Goal: Navigation & Orientation: Find specific page/section

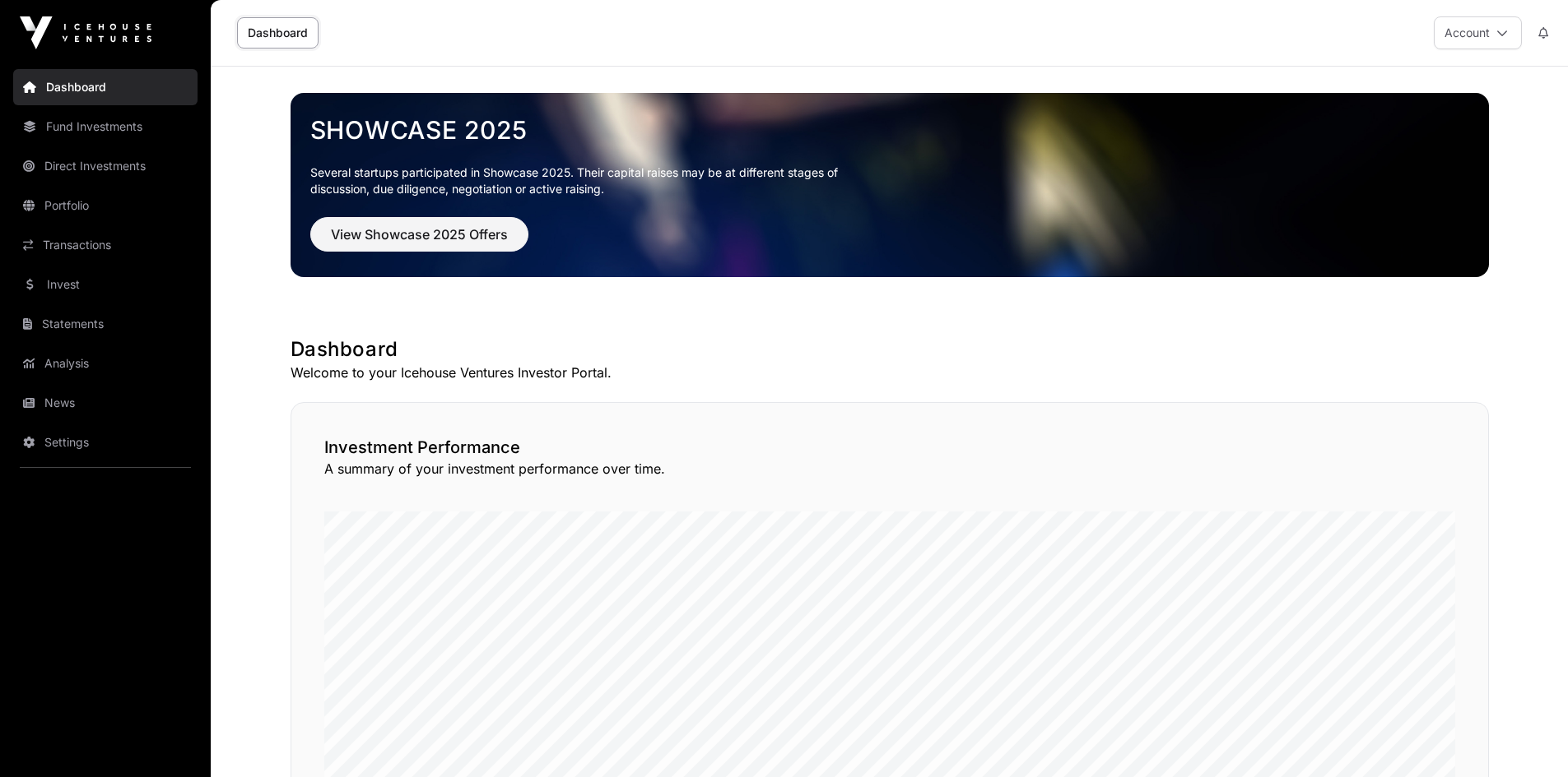
click at [58, 403] on link "News" at bounding box center [105, 403] width 184 height 36
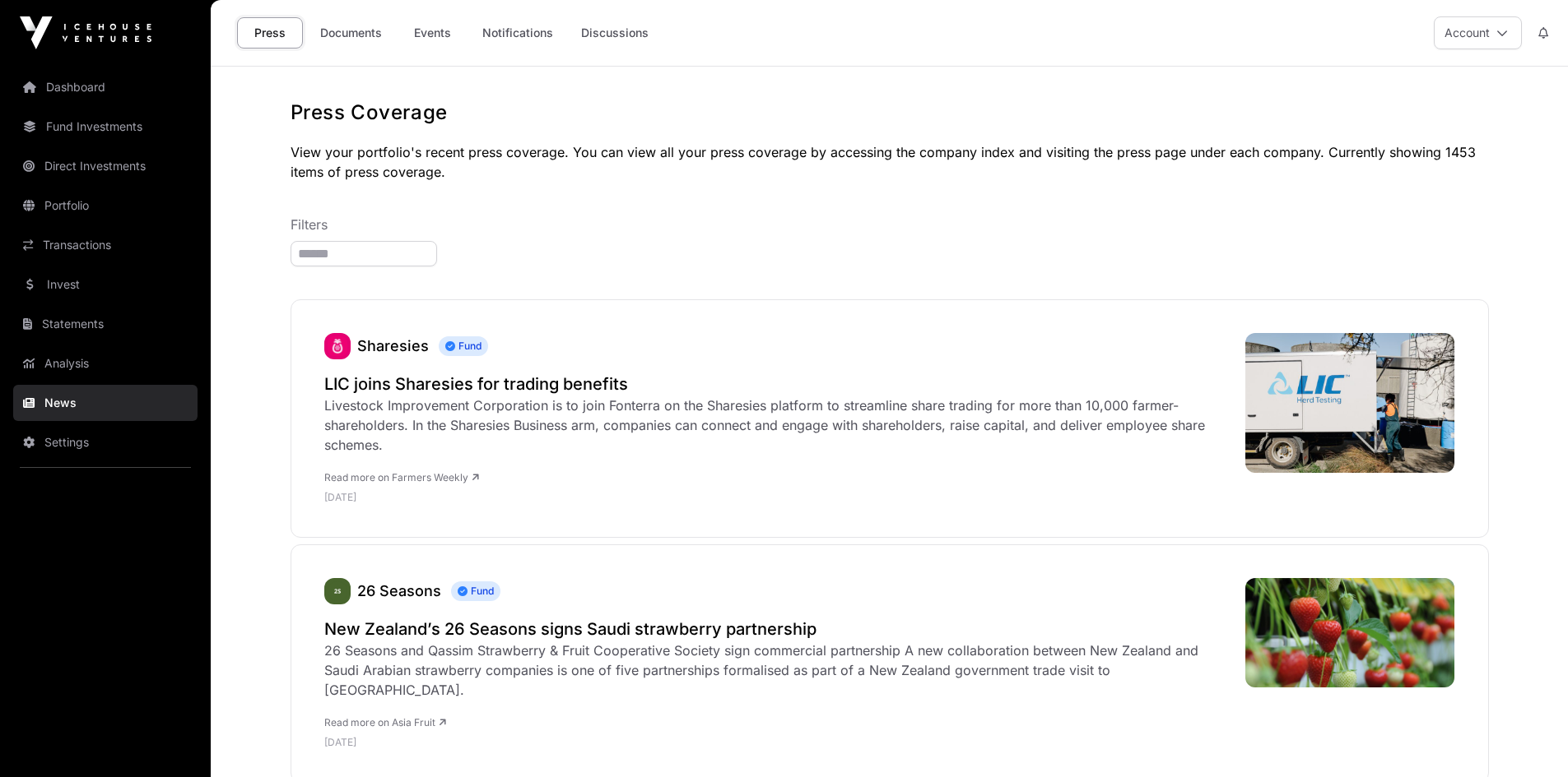
click at [354, 36] on link "Documents" at bounding box center [351, 33] width 83 height 32
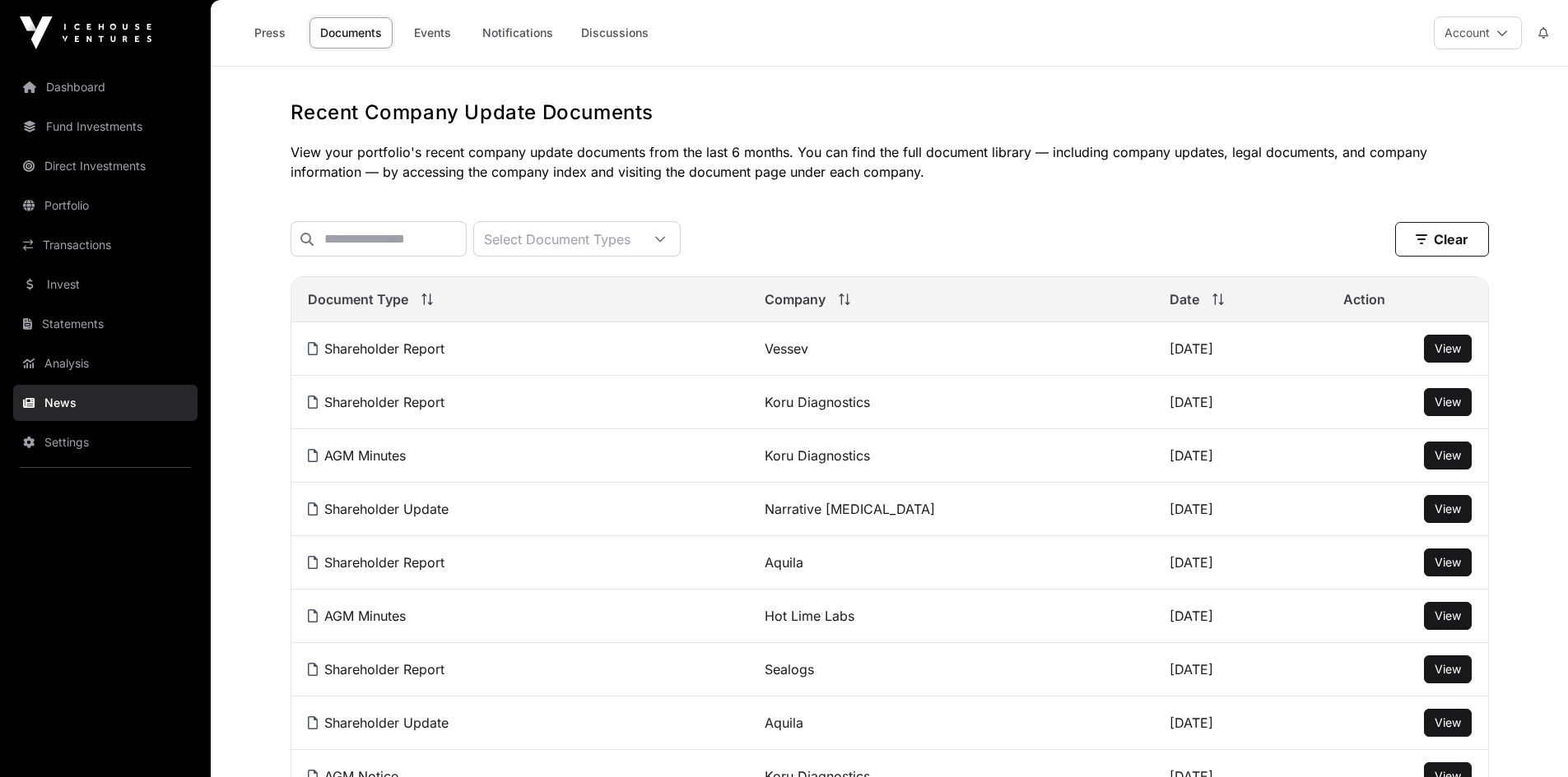
click at [446, 31] on link "Events" at bounding box center [432, 33] width 66 height 32
